Goal: Information Seeking & Learning: Learn about a topic

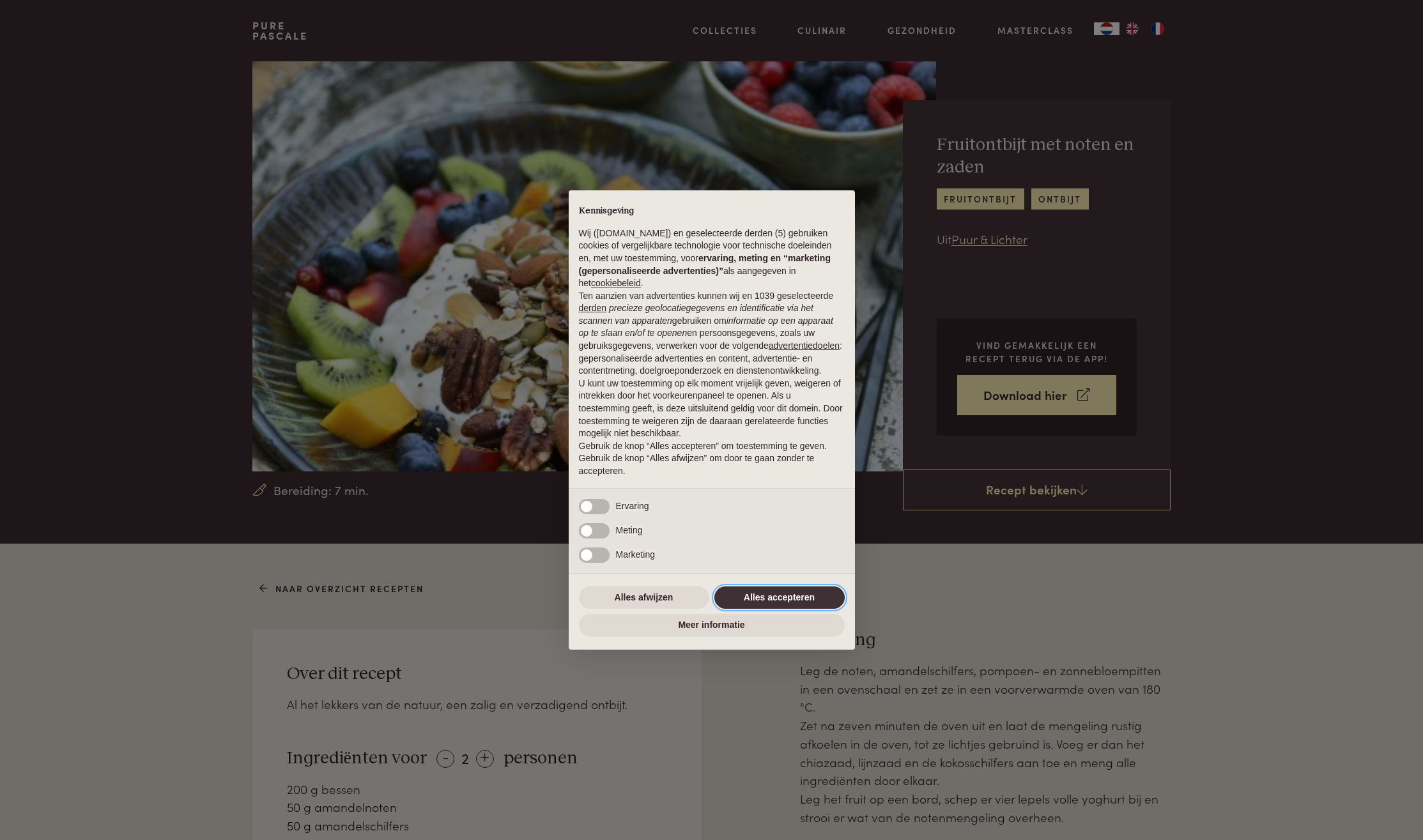
click at [761, 594] on button "Alles accepteren" at bounding box center [779, 598] width 130 height 23
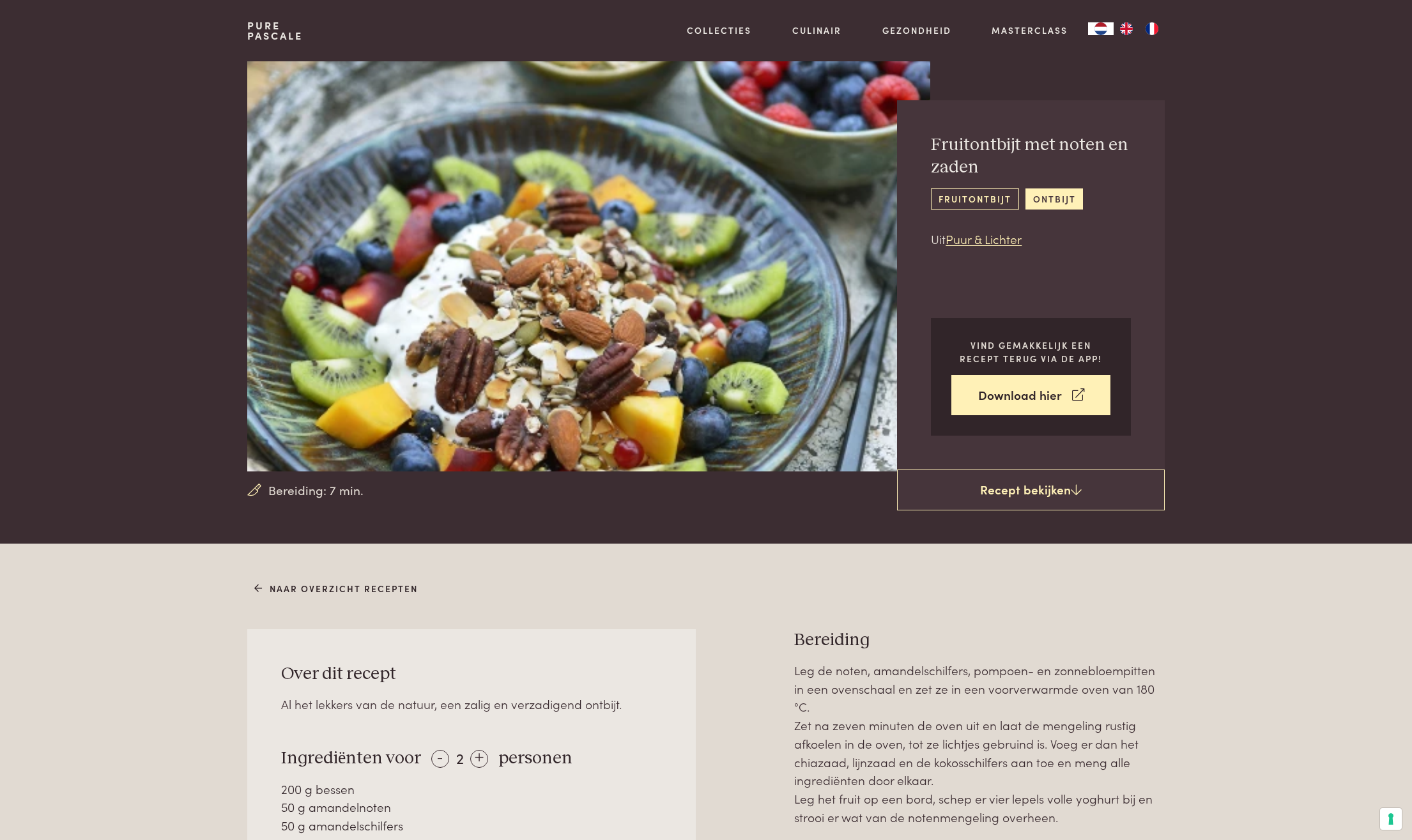
click at [958, 196] on link "fruitontbijt" at bounding box center [974, 199] width 87 height 21
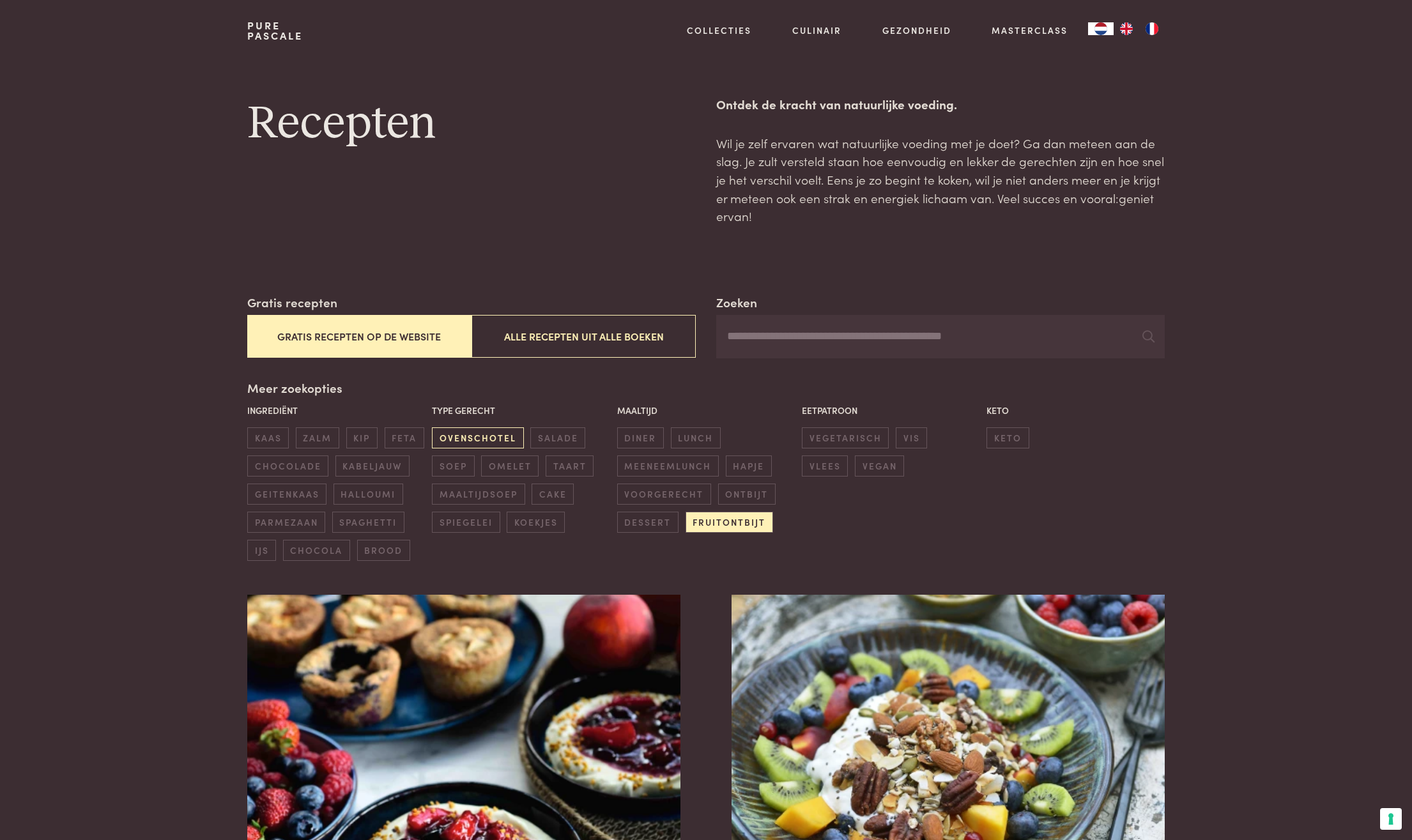
click at [486, 439] on span "ovenschotel" at bounding box center [478, 438] width 91 height 21
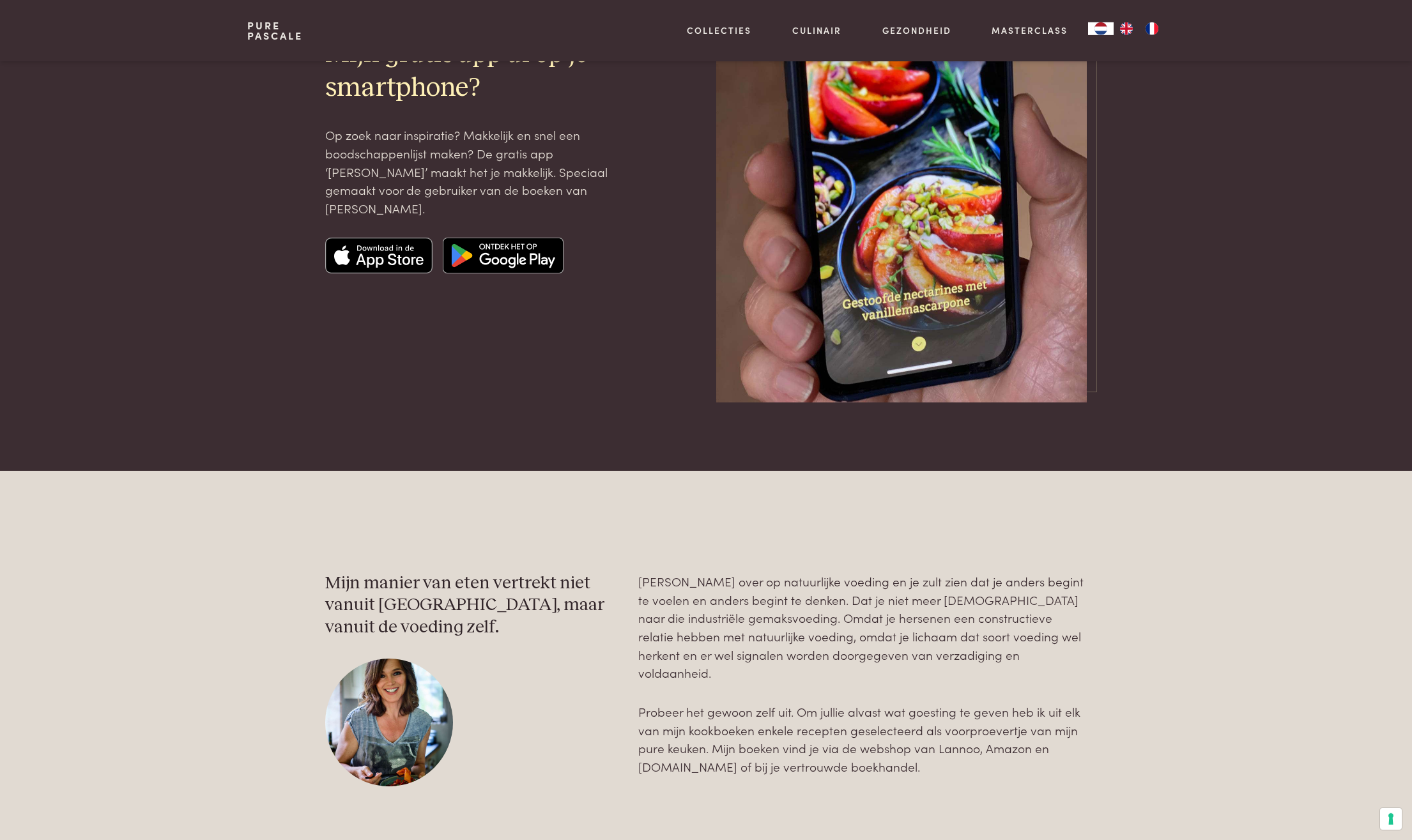
scroll to position [1582, 0]
